Goal: Task Accomplishment & Management: Complete application form

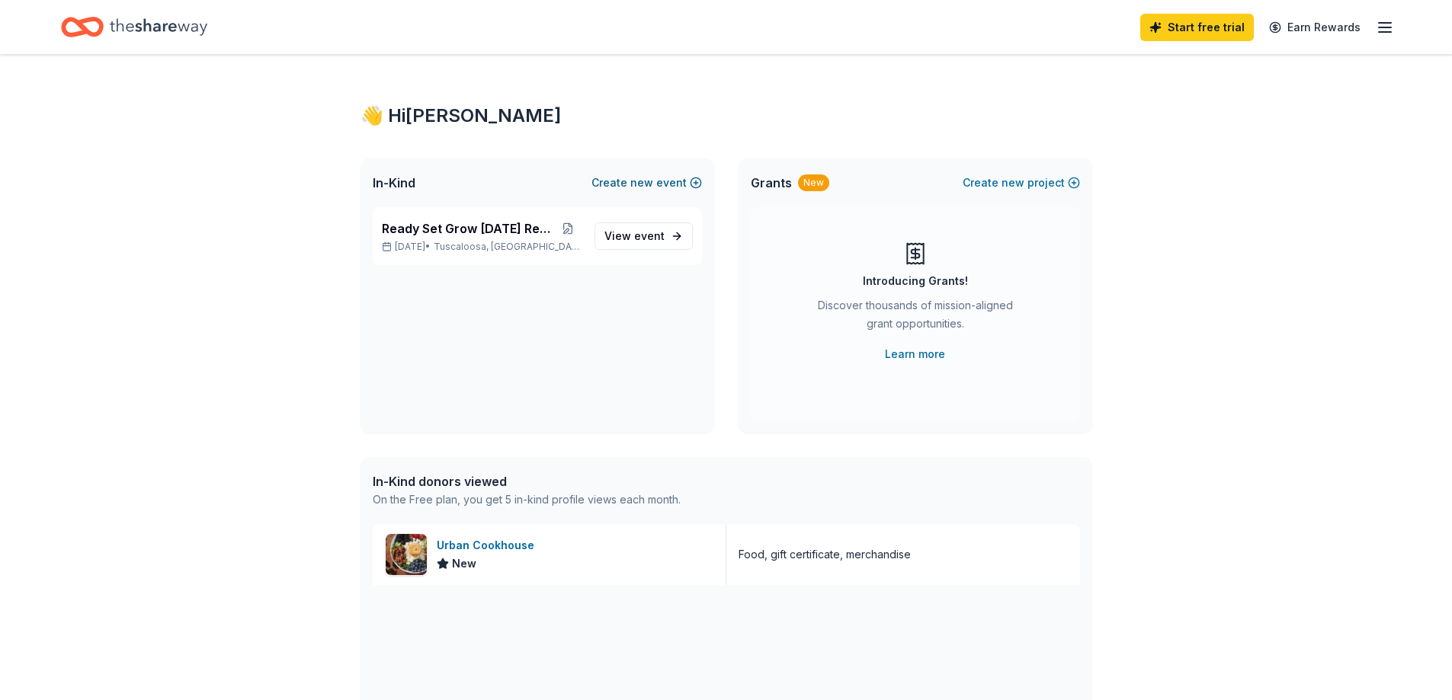
click at [646, 184] on span "new" at bounding box center [641, 183] width 23 height 18
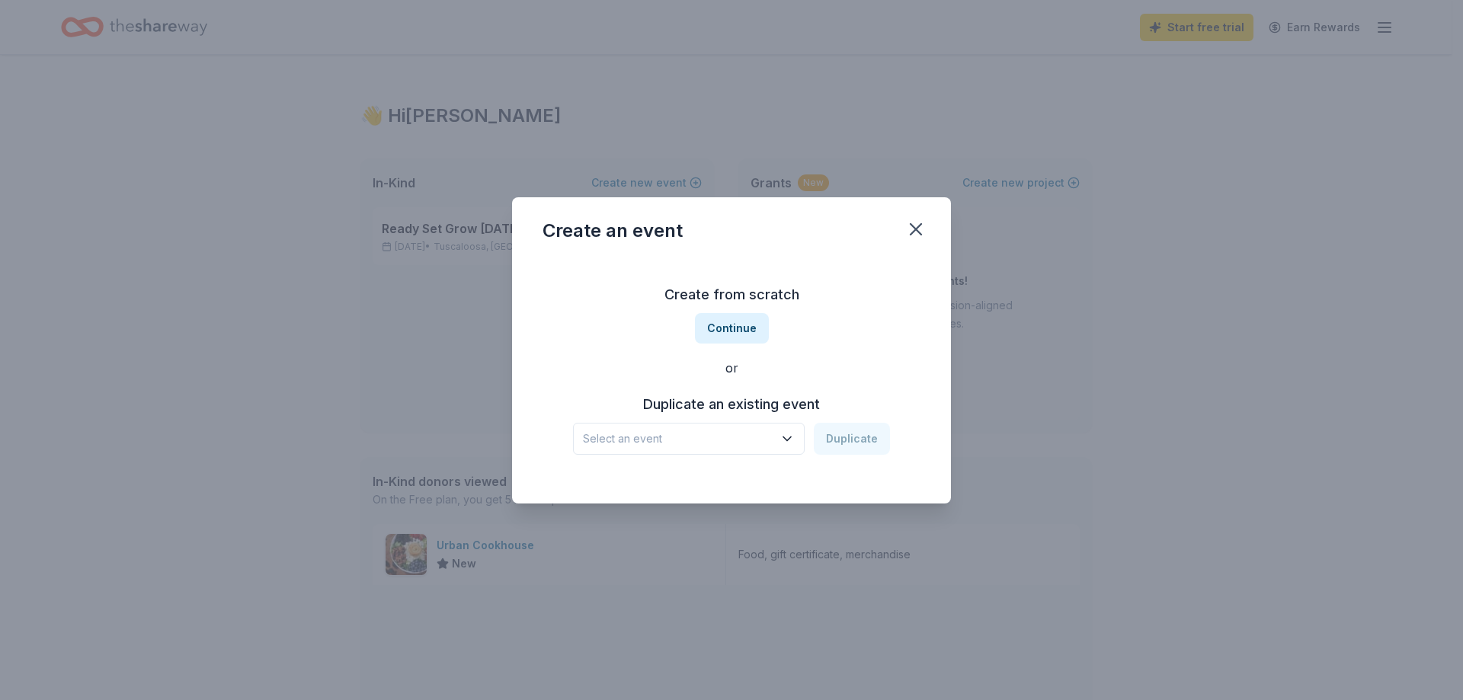
click at [851, 438] on div "Select an event Duplicate" at bounding box center [731, 439] width 317 height 32
click at [791, 440] on icon "button" at bounding box center [787, 439] width 8 height 4
click at [668, 476] on div "Ready Set Grow [DATE] Reunion" at bounding box center [674, 480] width 170 height 18
click at [858, 444] on button "Duplicate" at bounding box center [852, 439] width 76 height 32
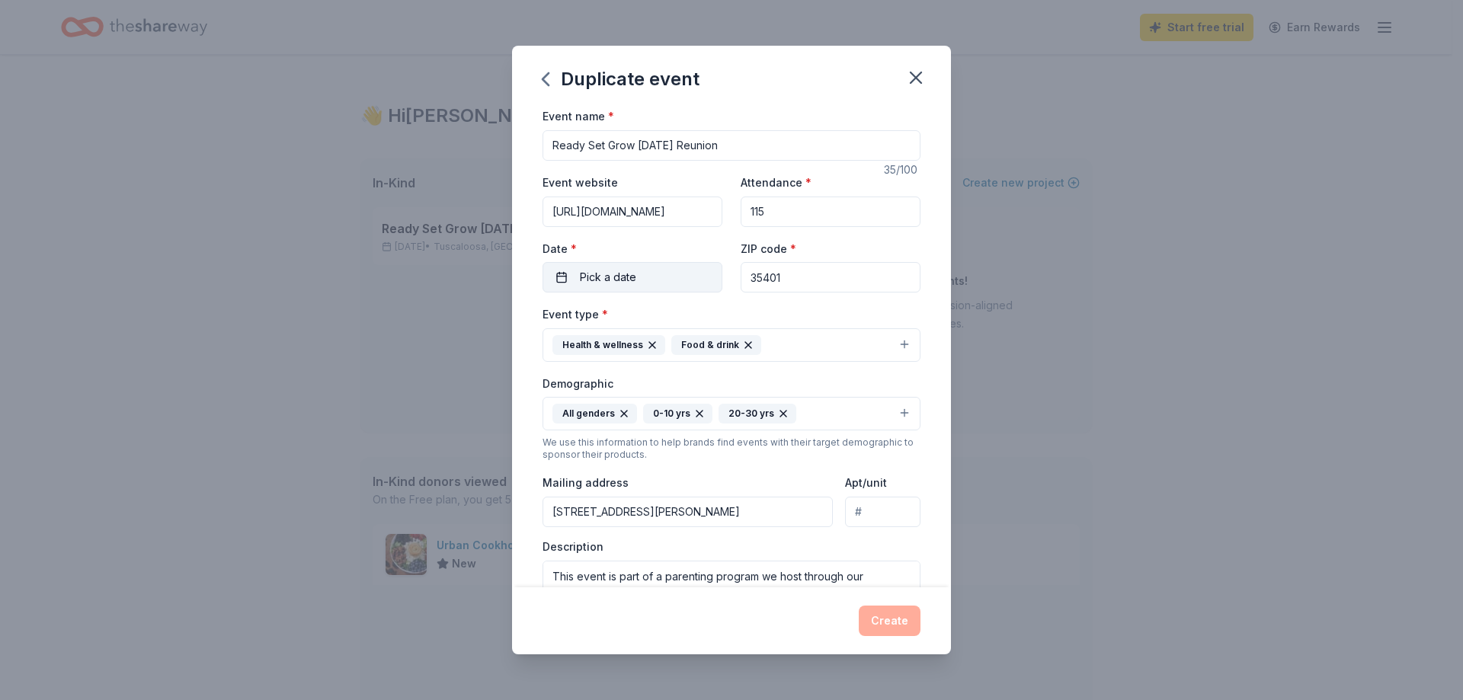
click at [565, 272] on button "Pick a date" at bounding box center [633, 277] width 180 height 30
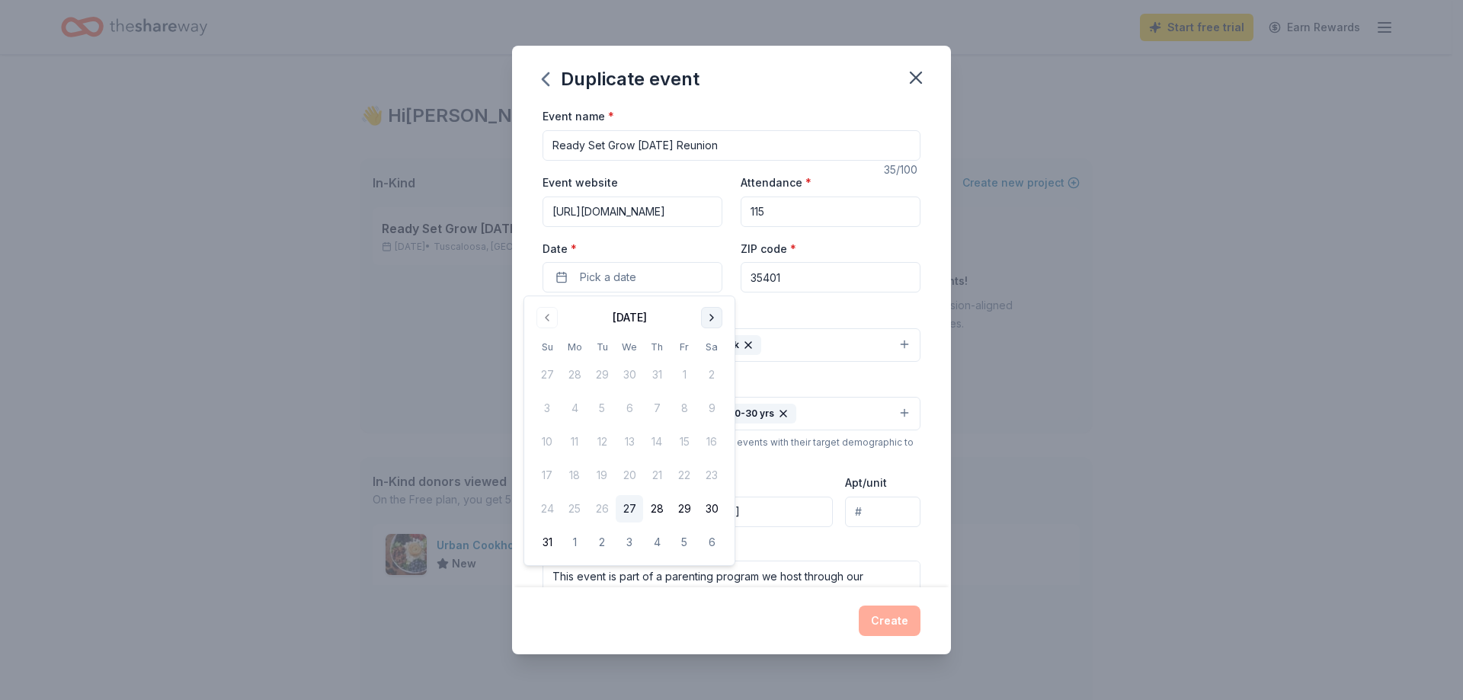
click at [710, 322] on button "Go to next month" at bounding box center [711, 317] width 21 height 21
click at [712, 322] on button "Go to next month" at bounding box center [711, 317] width 21 height 21
click at [713, 322] on button "Go to next month" at bounding box center [711, 317] width 21 height 21
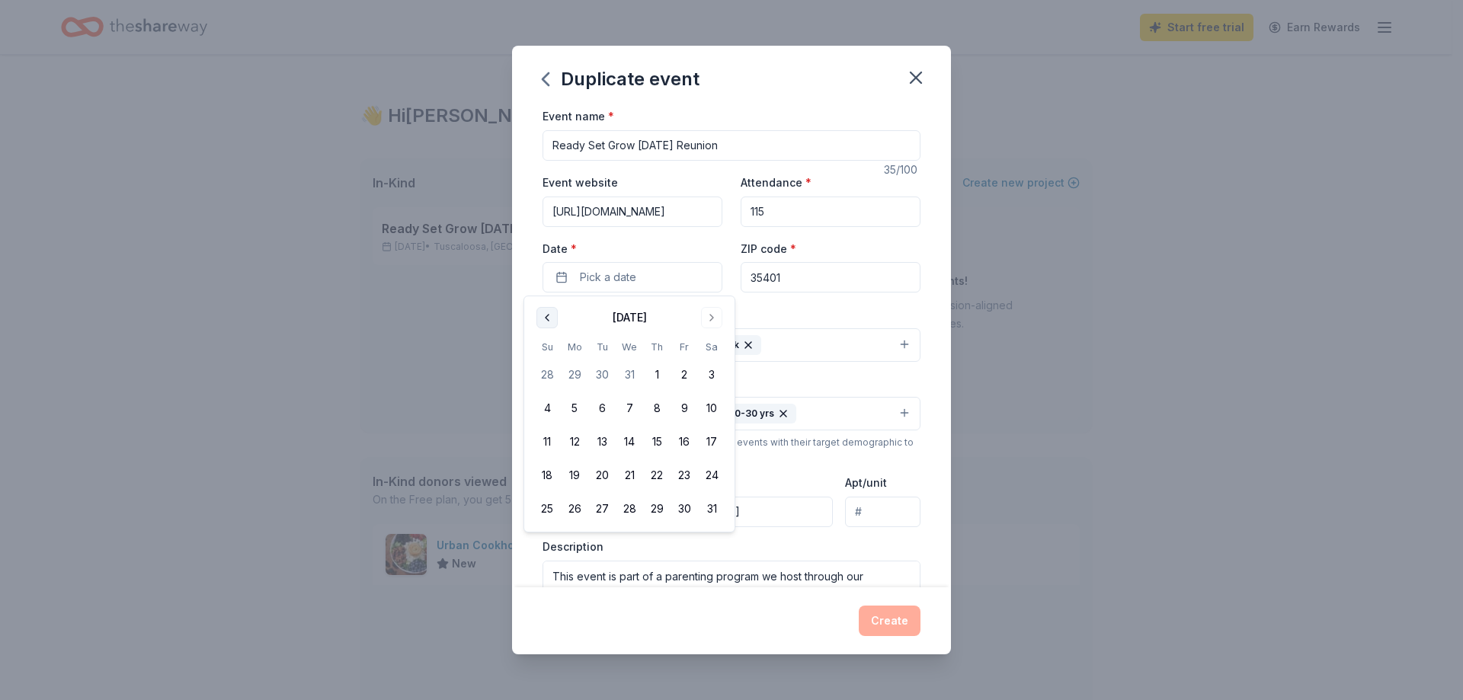
click at [549, 312] on button "Go to previous month" at bounding box center [546, 317] width 21 height 21
click at [717, 373] on button "6" at bounding box center [711, 374] width 27 height 27
click at [912, 352] on div "Event name * Ready Set Grow [DATE] Reunion 35 /100 Event website [URL][DOMAIN_N…" at bounding box center [731, 347] width 439 height 480
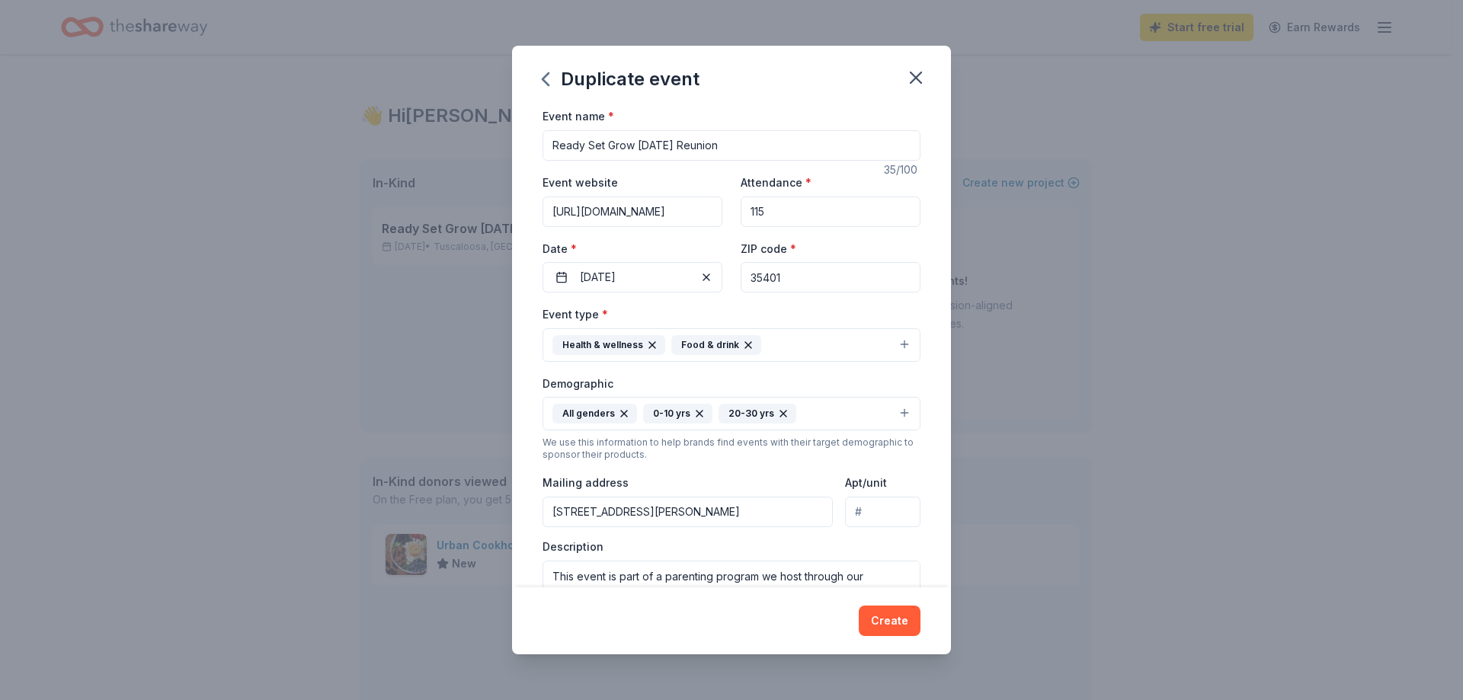
click at [771, 216] on input "115" at bounding box center [831, 212] width 180 height 30
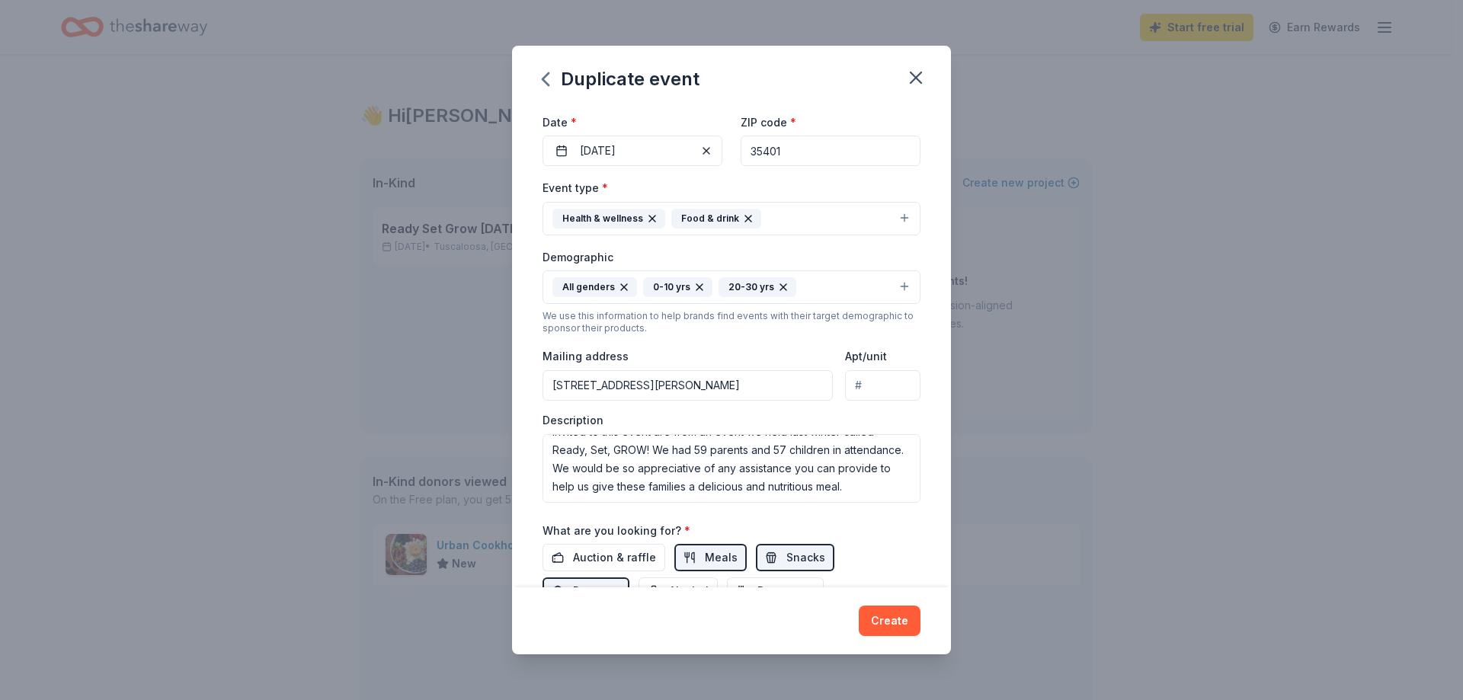
scroll to position [152, 0]
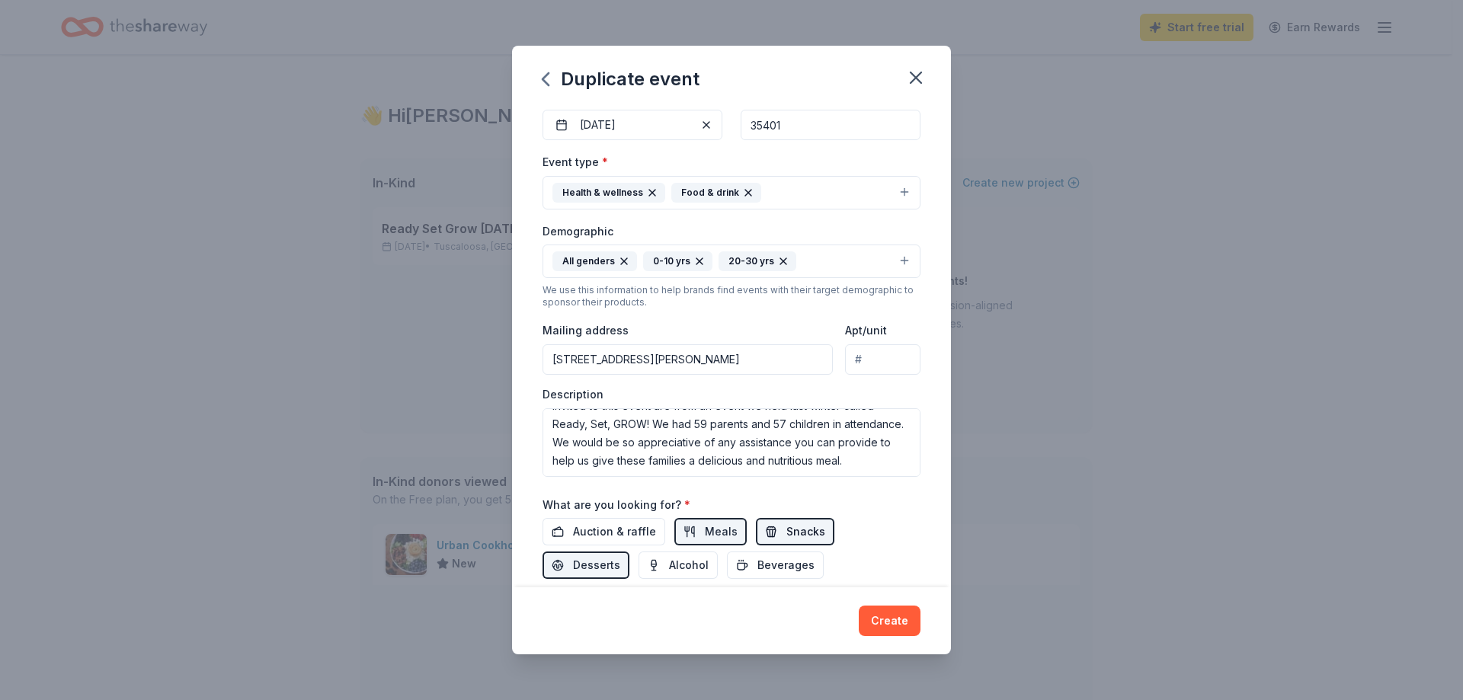
type input "120"
click at [764, 528] on button "Snacks" at bounding box center [795, 531] width 78 height 27
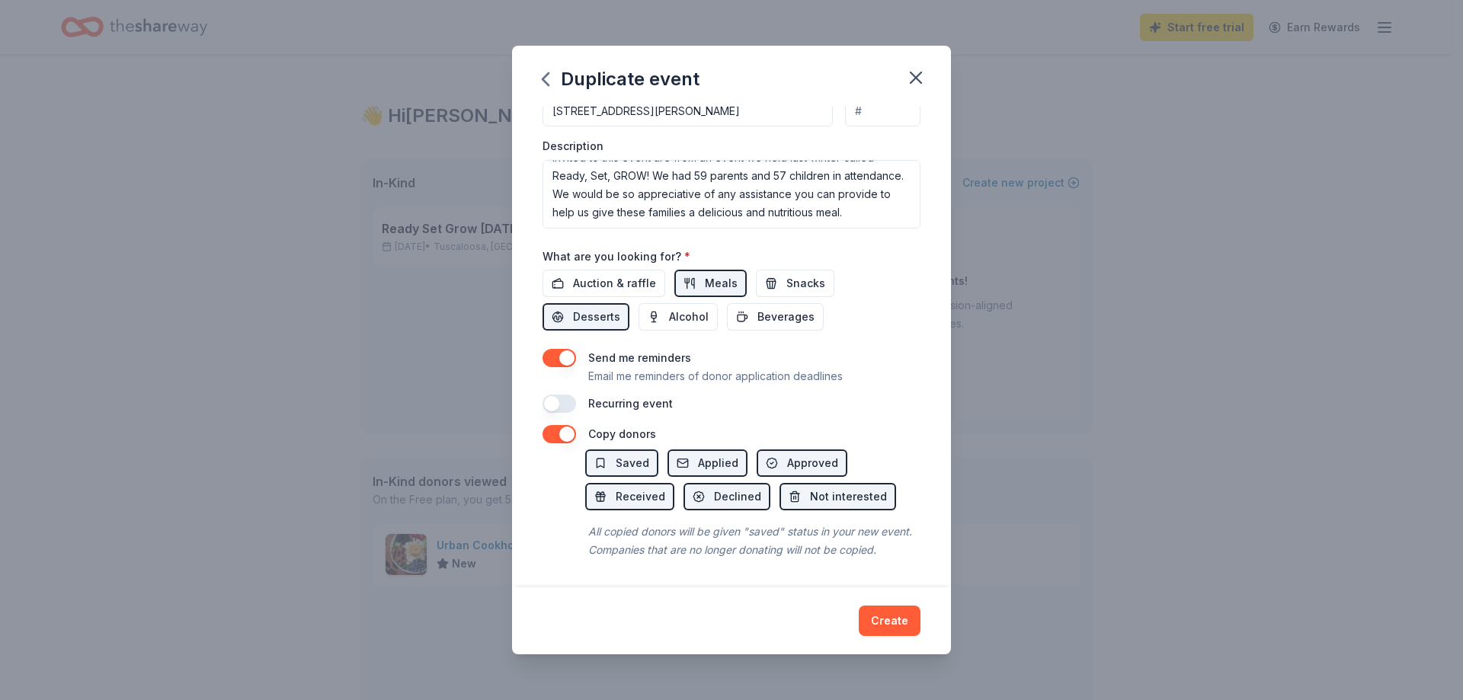
scroll to position [418, 0]
click at [557, 425] on button "button" at bounding box center [560, 434] width 34 height 18
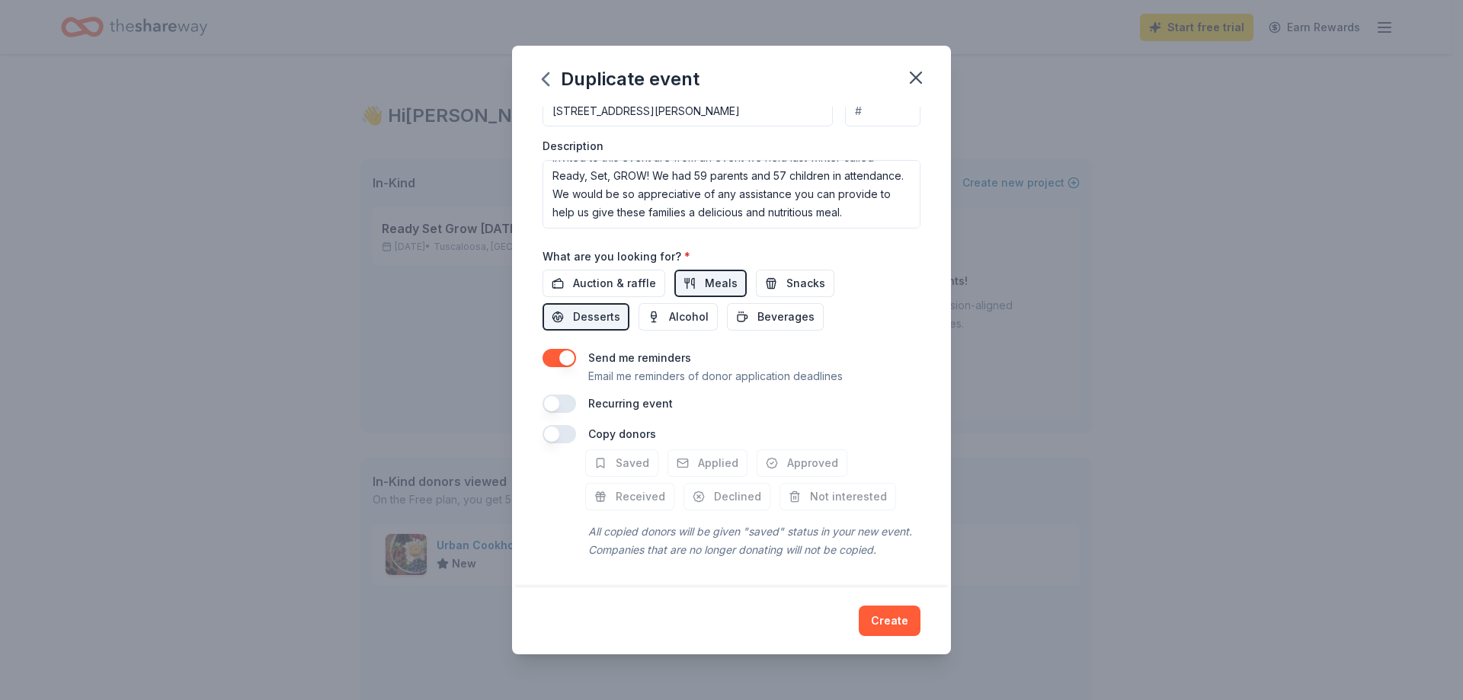
click at [557, 425] on button "button" at bounding box center [560, 434] width 34 height 18
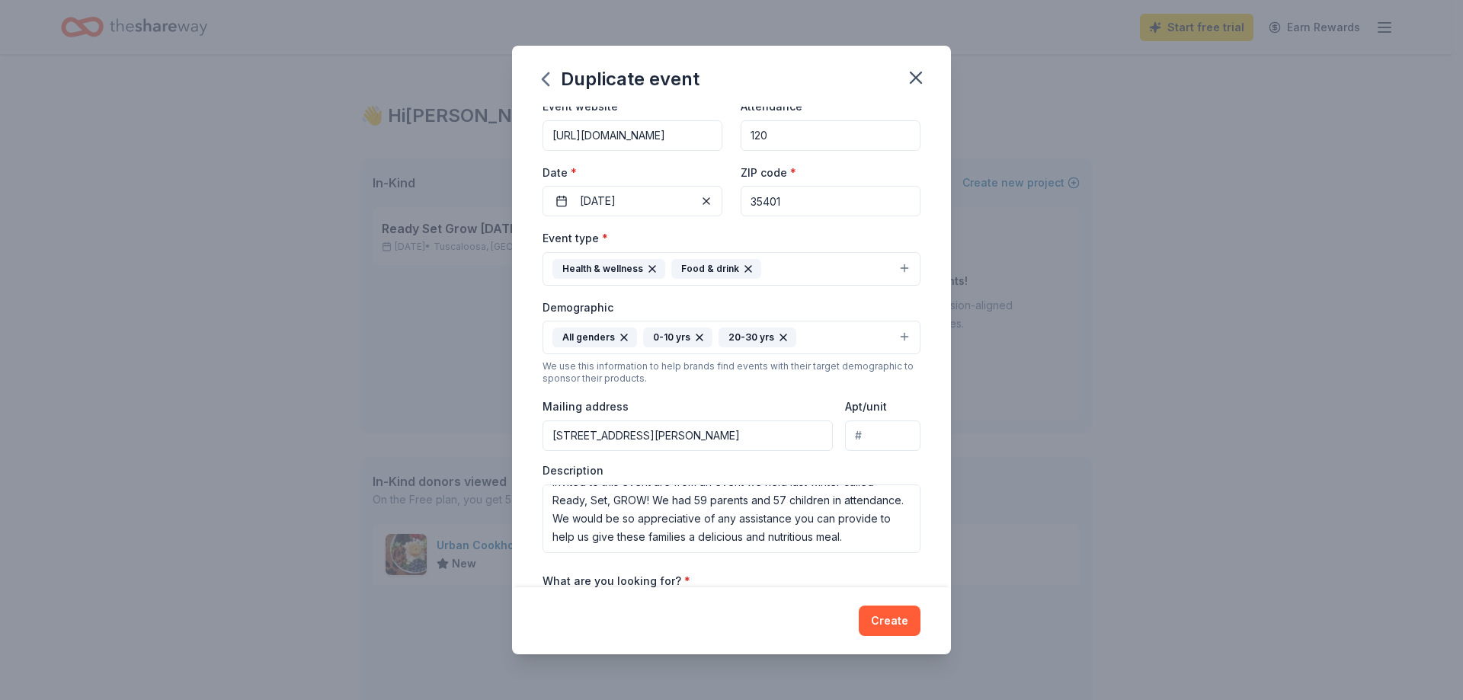
scroll to position [152, 0]
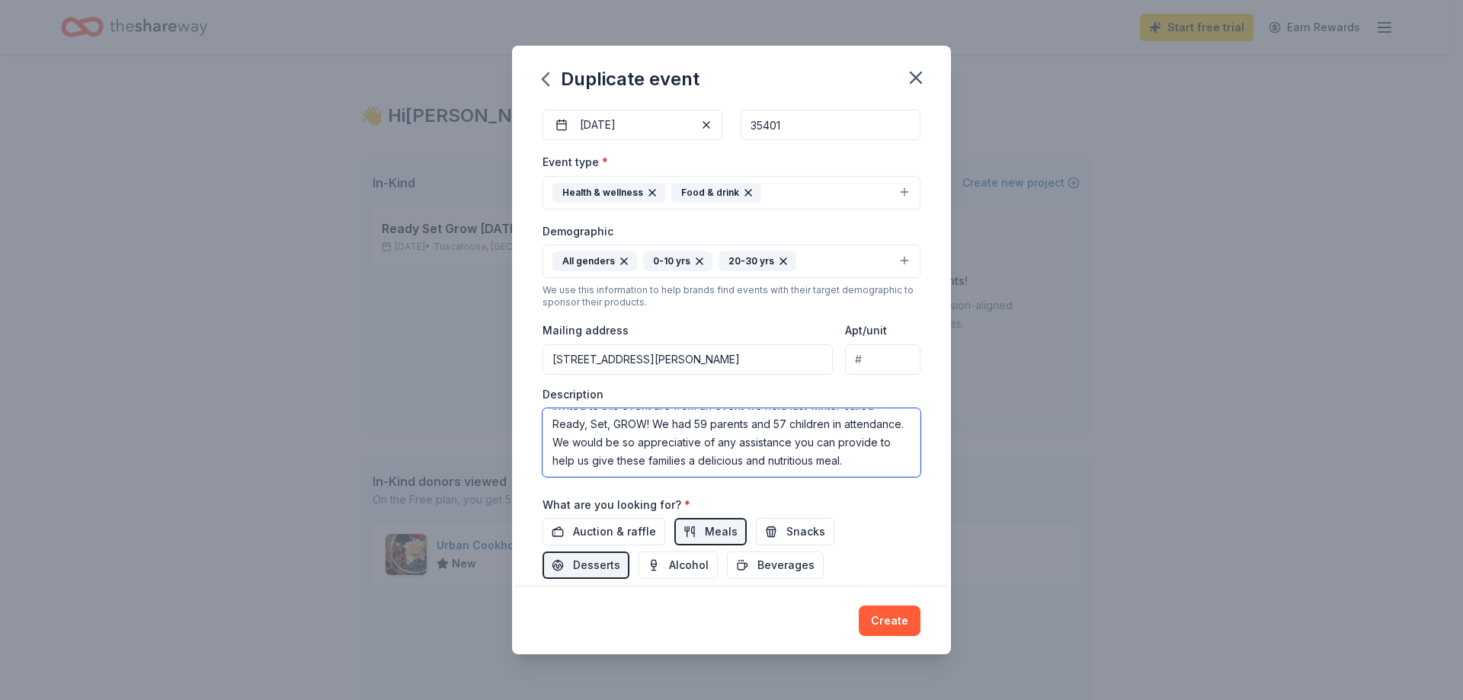
click at [639, 460] on textarea "This event is part of a parenting program we host through our nonprofit United …" at bounding box center [732, 442] width 378 height 69
drag, startPoint x: 851, startPoint y: 444, endPoint x: 834, endPoint y: 444, distance: 17.5
click at [834, 444] on textarea "This event is part of a parenting program we host through our nonprofit United …" at bounding box center [732, 442] width 378 height 69
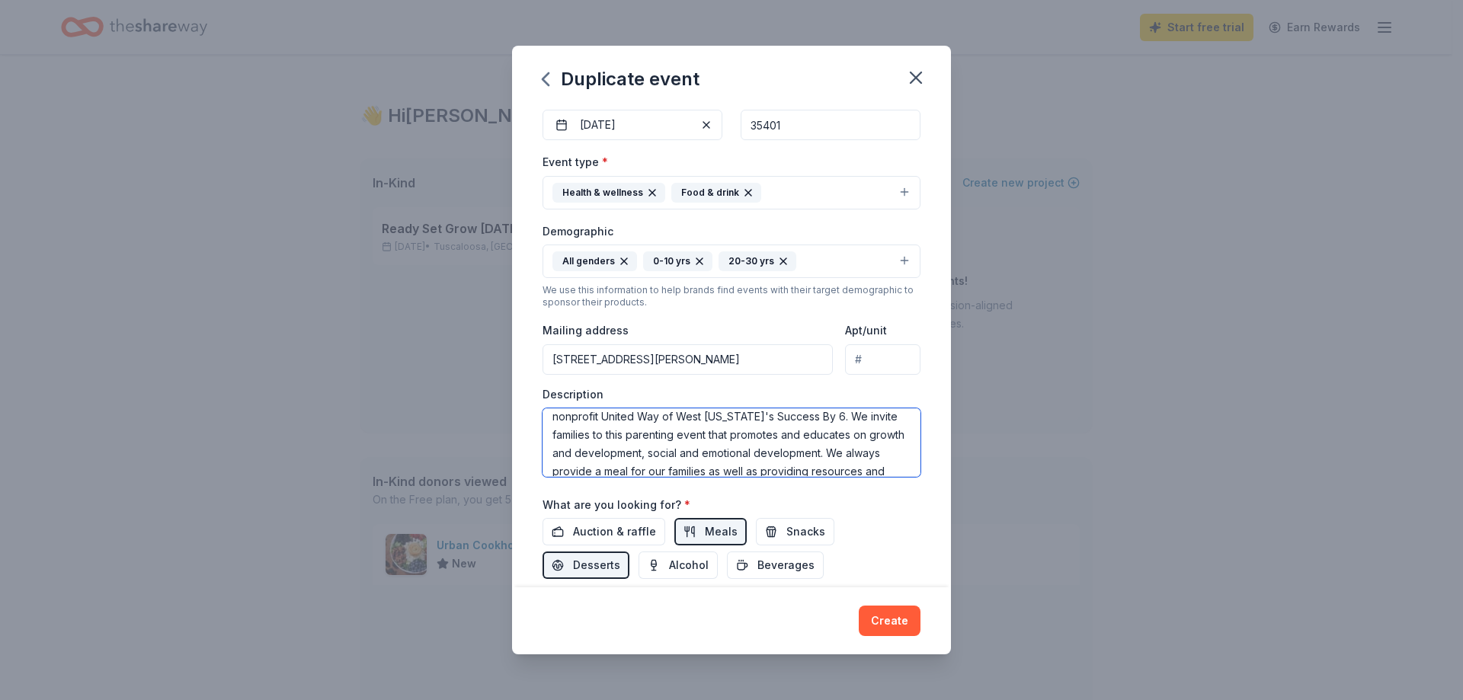
click at [856, 453] on textarea "This event is part of a parenting program we host through our nonprofit United …" at bounding box center [732, 442] width 378 height 69
click at [754, 470] on textarea "This event is part of a parenting program we host through our nonprofit United …" at bounding box center [732, 442] width 378 height 69
click at [631, 475] on textarea at bounding box center [732, 442] width 378 height 69
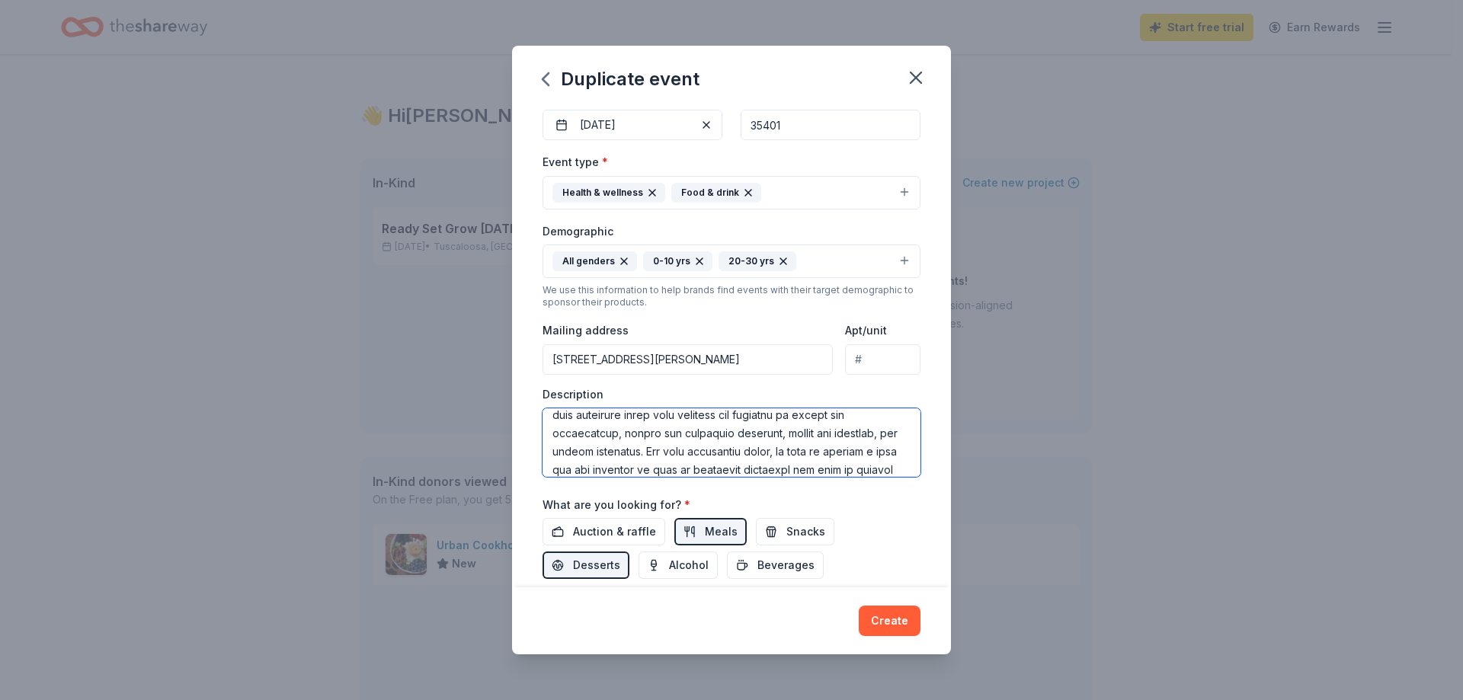
click at [706, 476] on textarea at bounding box center [732, 442] width 378 height 69
click at [763, 473] on textarea at bounding box center [732, 442] width 378 height 69
click at [608, 475] on textarea at bounding box center [732, 442] width 378 height 69
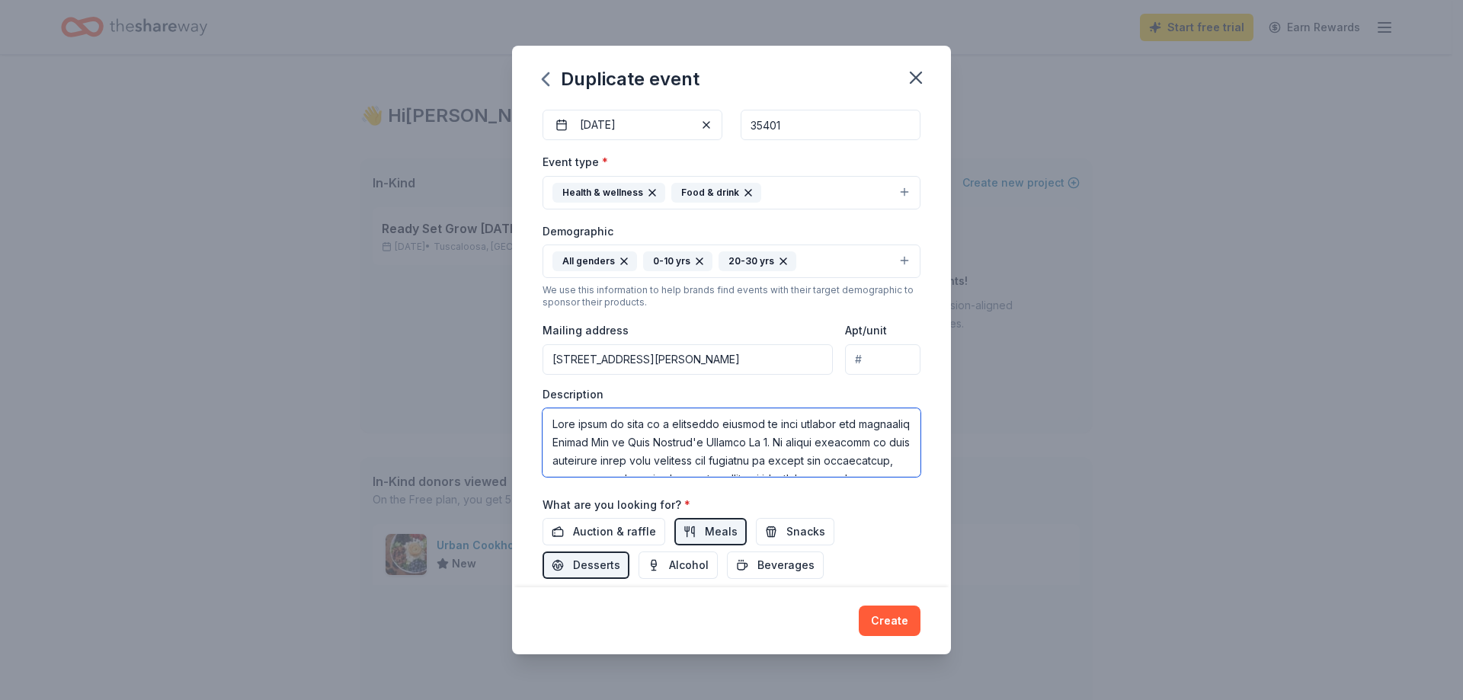
drag, startPoint x: 624, startPoint y: 472, endPoint x: 622, endPoint y: 402, distance: 69.4
click at [622, 402] on div "Description" at bounding box center [732, 432] width 378 height 90
click at [609, 477] on div "Event name * Ready Set Grow [DATE] Reunion 35 /100 Event website [URL][DOMAIN_N…" at bounding box center [732, 307] width 378 height 707
click at [693, 445] on textarea at bounding box center [732, 442] width 378 height 69
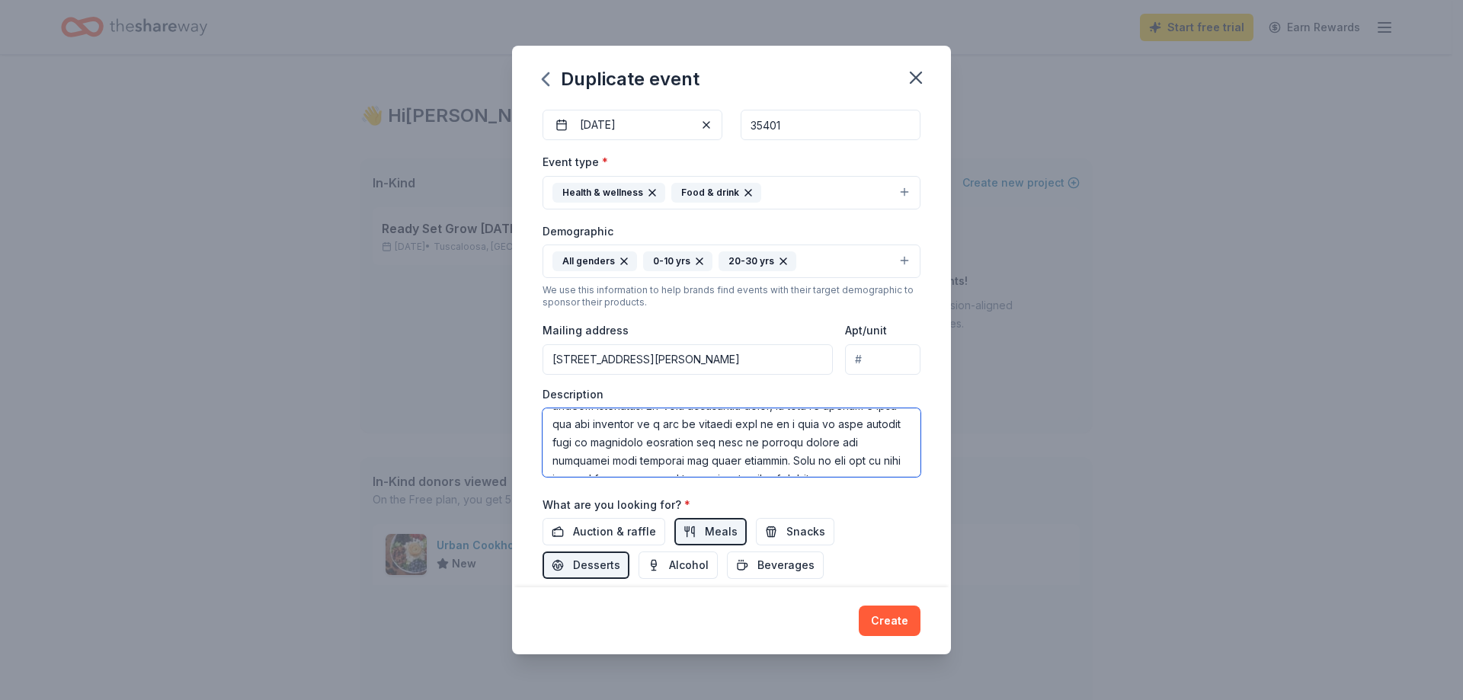
click at [629, 445] on textarea at bounding box center [732, 442] width 378 height 69
click at [771, 445] on textarea at bounding box center [732, 442] width 378 height 69
click at [754, 445] on textarea at bounding box center [732, 442] width 378 height 69
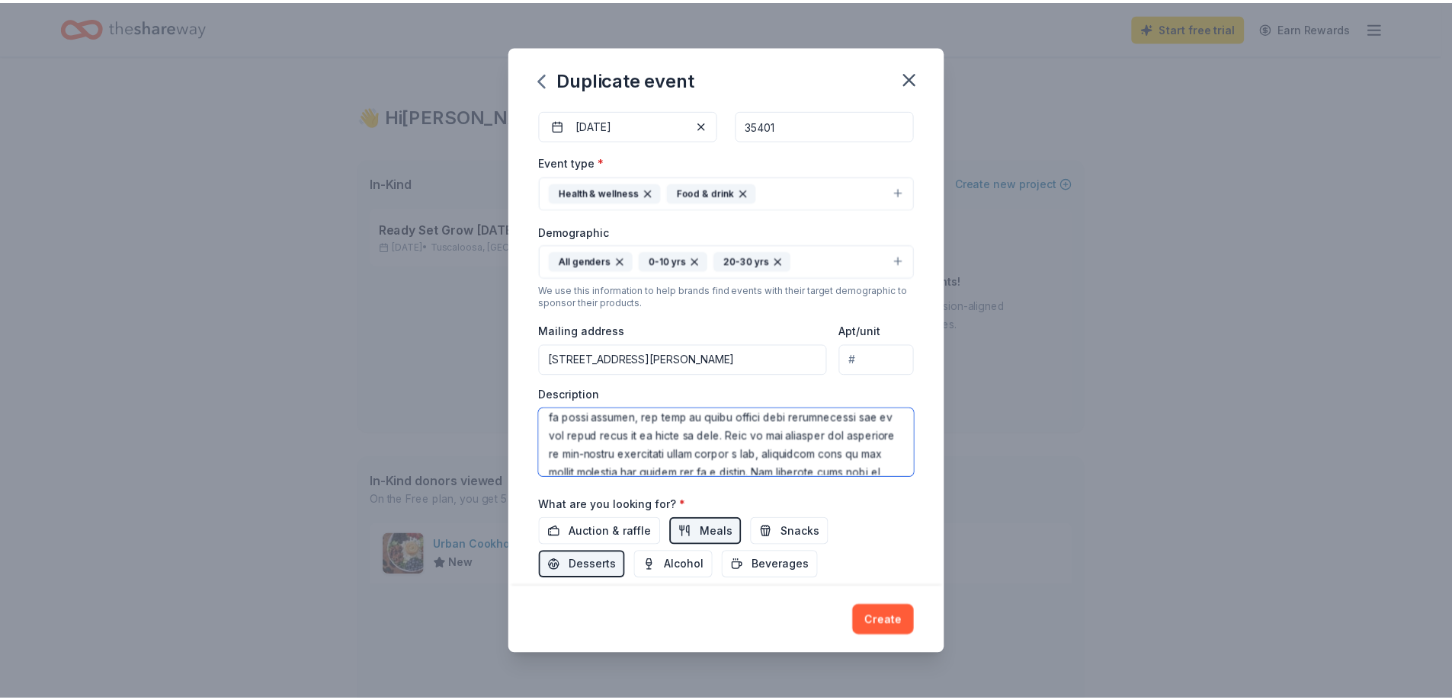
scroll to position [183, 0]
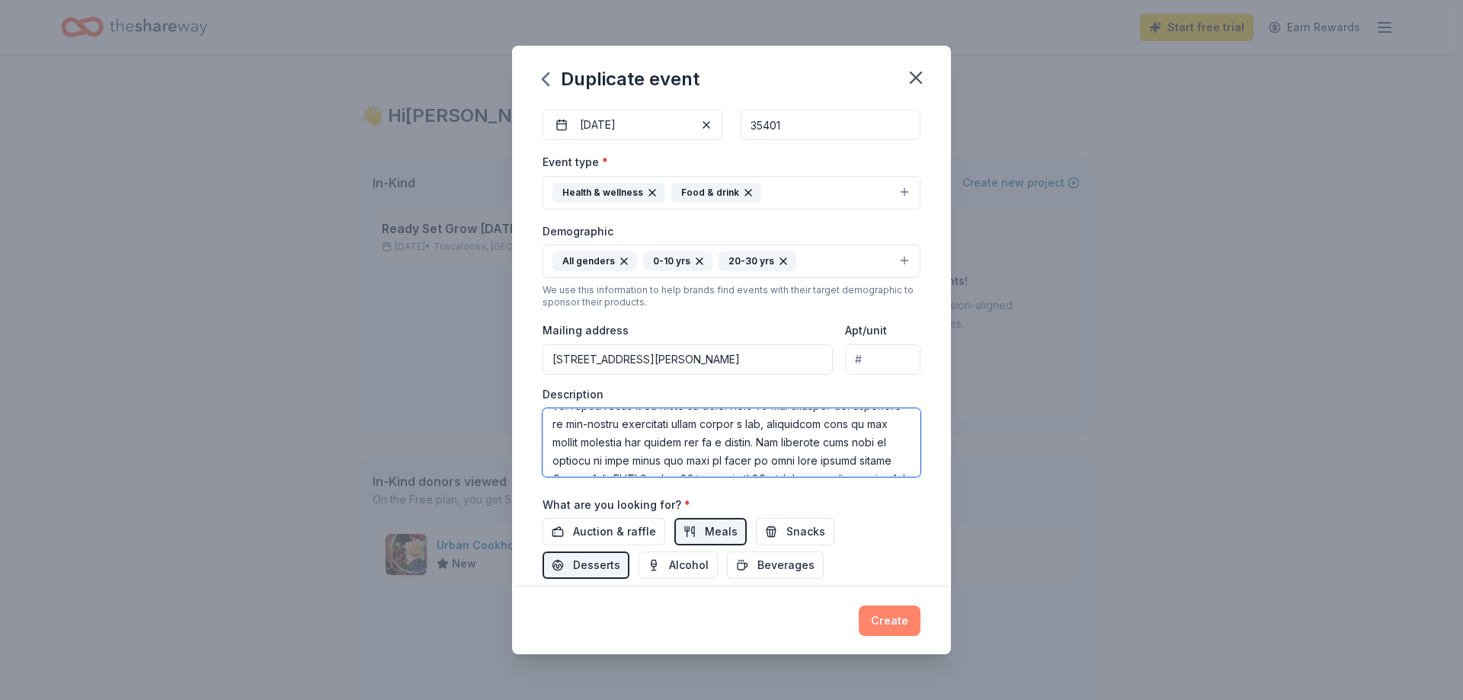
type textarea "This event is part of a parenting program we host through our nonprofit United …"
click at [882, 616] on button "Create" at bounding box center [890, 621] width 62 height 30
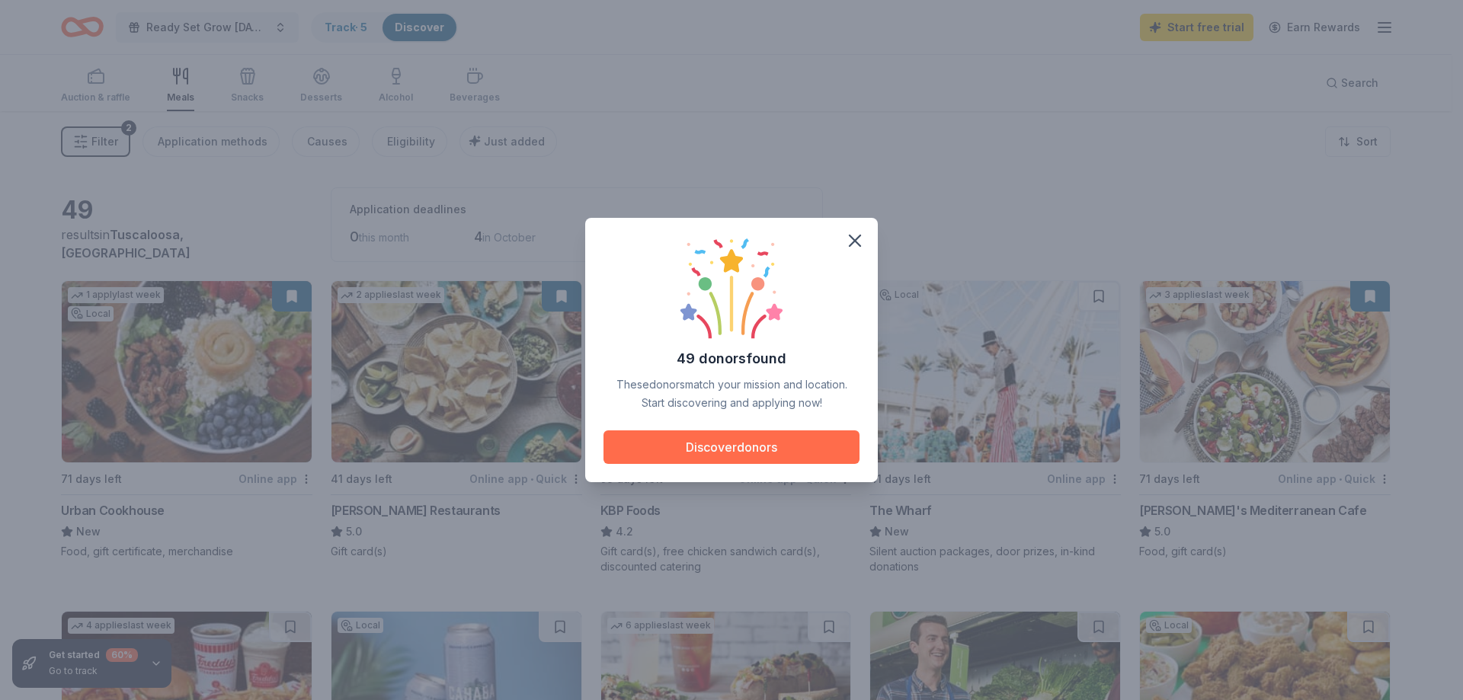
click at [747, 452] on button "Discover donors" at bounding box center [732, 448] width 256 height 34
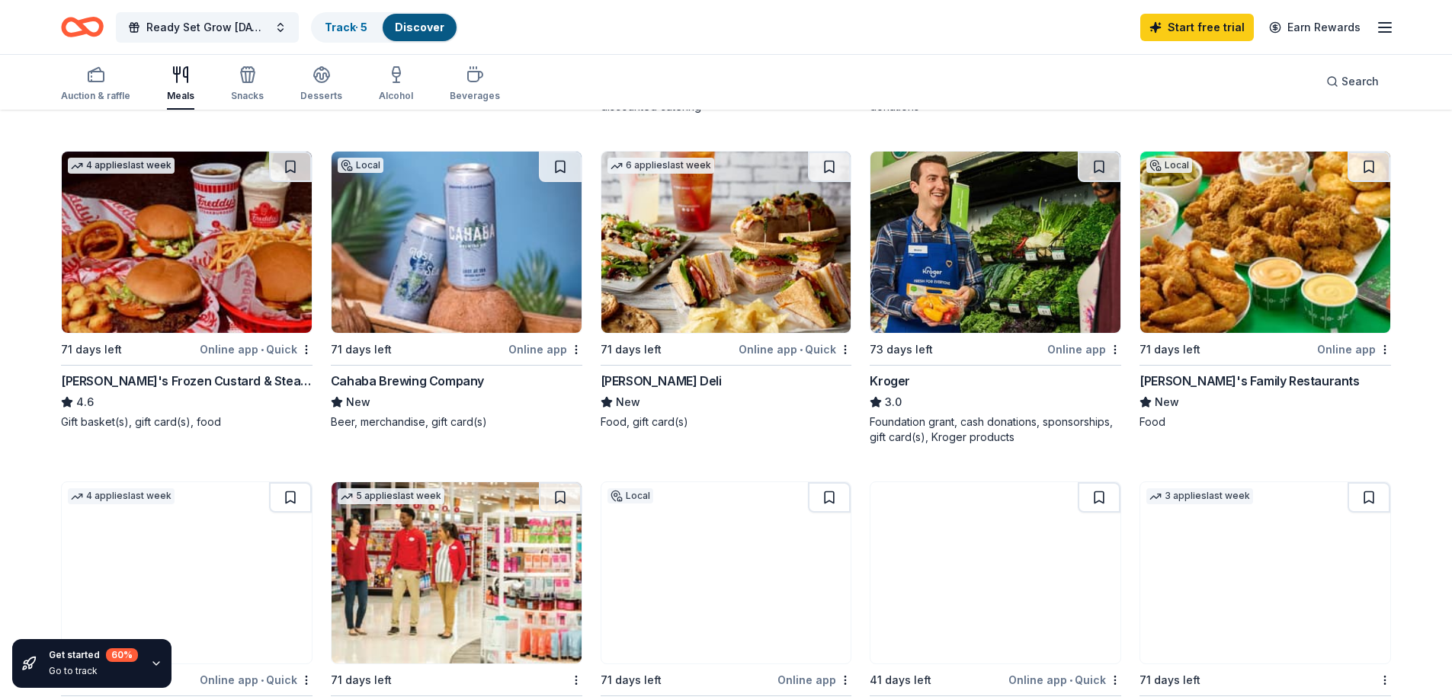
scroll to position [371, 0]
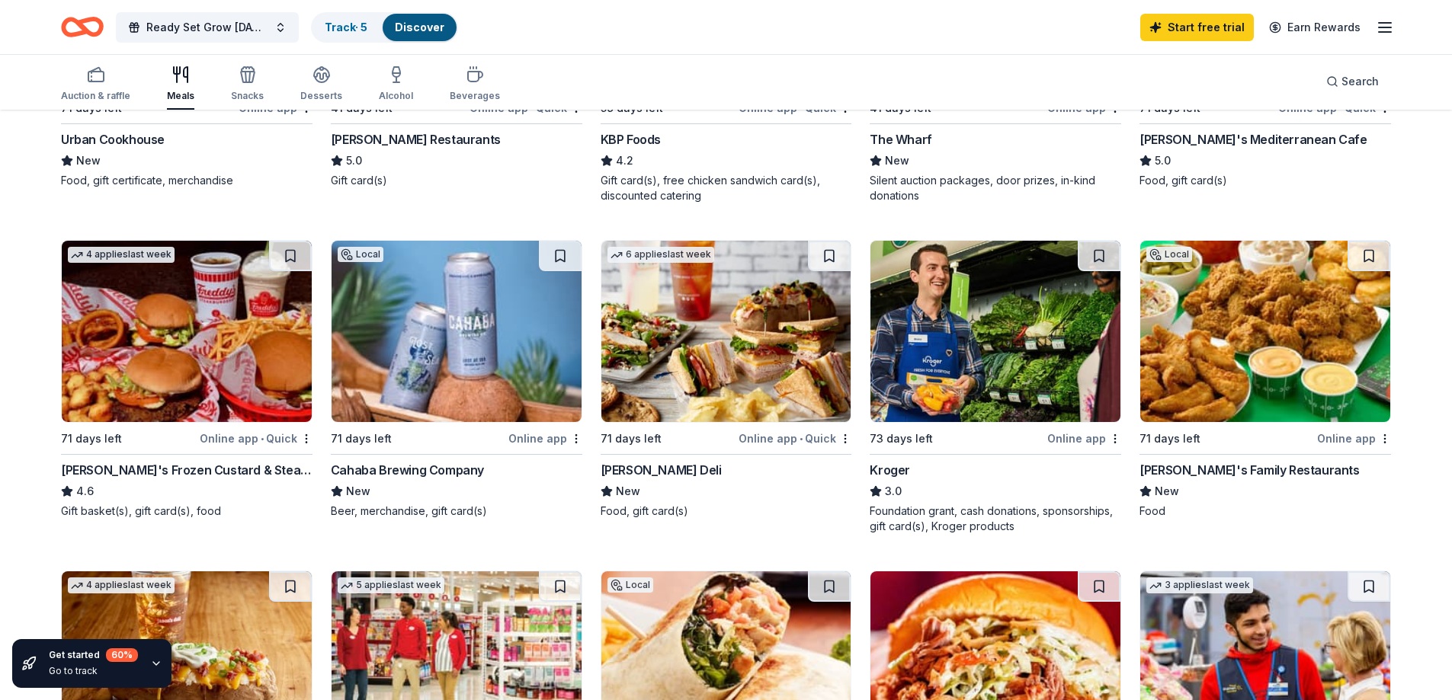
click at [715, 370] on img at bounding box center [726, 331] width 250 height 181
